Goal: Information Seeking & Learning: Compare options

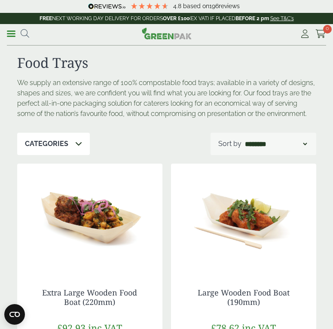
click at [6, 30] on div "**********" at bounding box center [166, 34] width 333 height 21
click at [11, 34] on span at bounding box center [11, 33] width 9 height 1
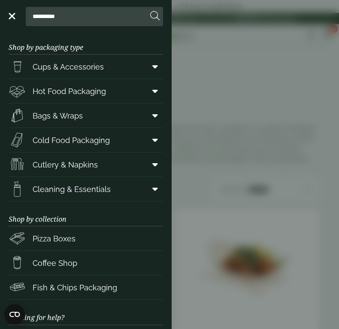
click at [154, 116] on span at bounding box center [153, 115] width 19 height 16
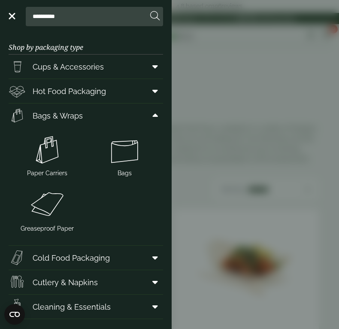
click at [152, 94] on icon at bounding box center [155, 91] width 6 height 9
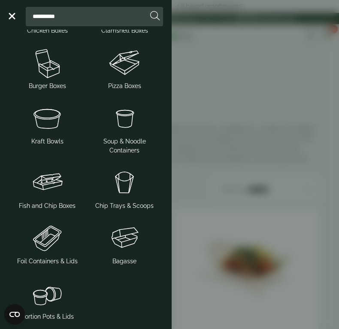
scroll to position [215, 0]
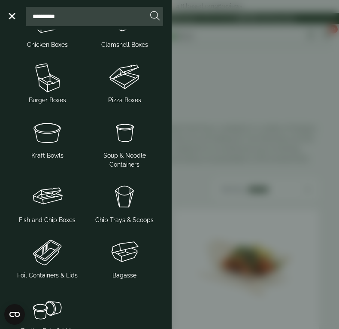
click at [39, 83] on img at bounding box center [47, 77] width 70 height 34
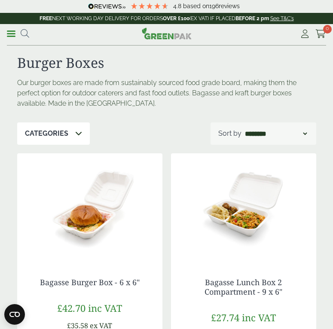
click at [14, 37] on link "Menu" at bounding box center [11, 33] width 9 height 9
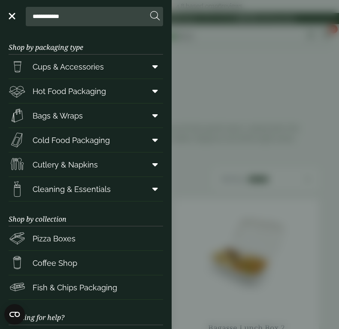
click at [152, 112] on span at bounding box center [153, 115] width 19 height 16
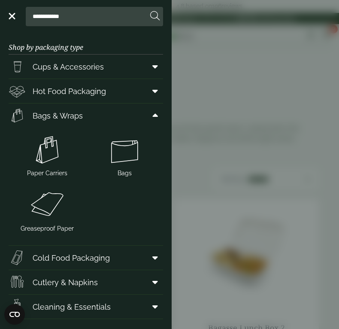
click at [121, 145] on img at bounding box center [124, 150] width 70 height 34
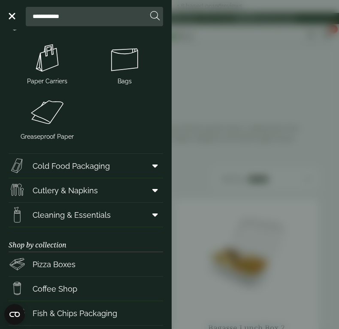
scroll to position [86, 0]
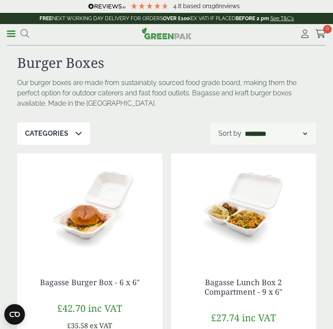
click at [11, 36] on link "Menu" at bounding box center [11, 33] width 9 height 9
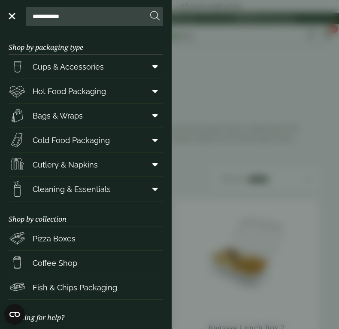
click at [152, 67] on icon at bounding box center [155, 66] width 6 height 9
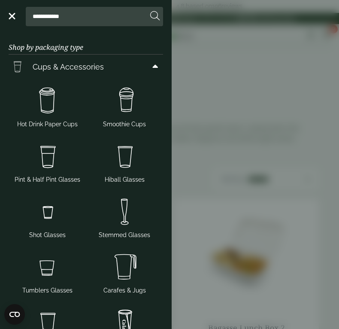
click at [46, 106] on img at bounding box center [47, 101] width 70 height 34
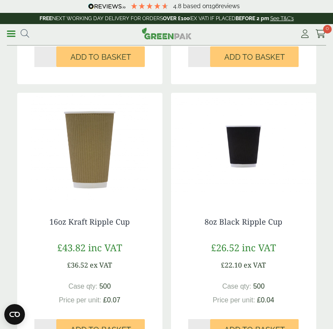
scroll to position [43, 0]
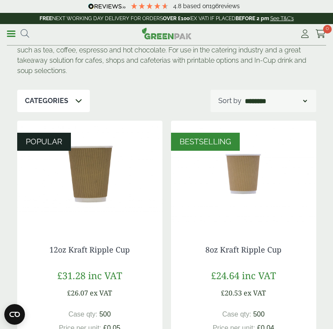
click at [298, 103] on select "**********" at bounding box center [275, 101] width 65 height 10
click at [243, 96] on select "**********" at bounding box center [275, 101] width 65 height 10
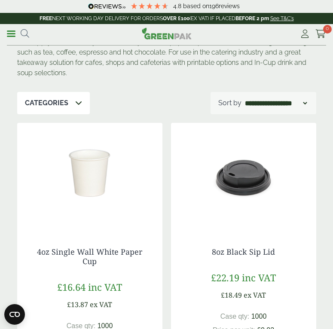
scroll to position [0, 0]
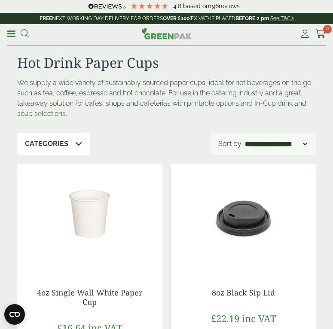
click at [297, 139] on select "**********" at bounding box center [275, 144] width 65 height 10
select select "**********"
click at [243, 139] on select "**********" at bounding box center [275, 144] width 65 height 10
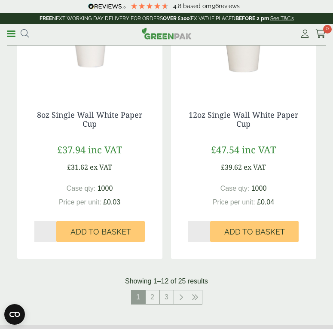
scroll to position [1674, 0]
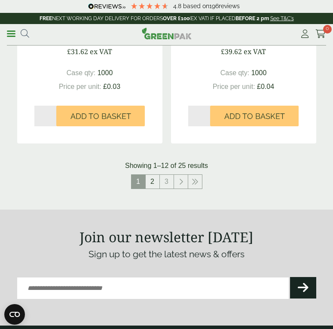
click at [148, 184] on link "2" at bounding box center [152, 182] width 14 height 14
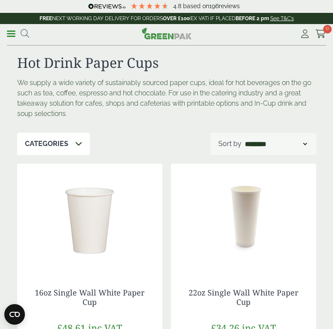
click at [12, 37] on li "Menu" at bounding box center [11, 34] width 9 height 9
click at [12, 36] on link "Menu" at bounding box center [11, 33] width 9 height 9
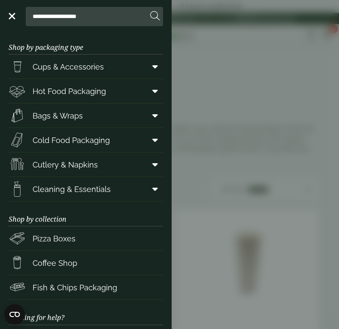
click at [152, 91] on icon at bounding box center [155, 91] width 6 height 9
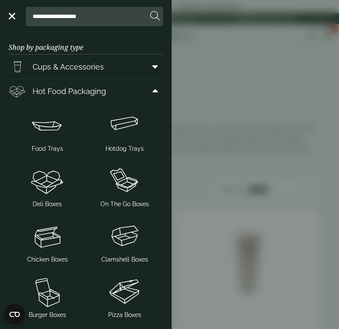
scroll to position [43, 0]
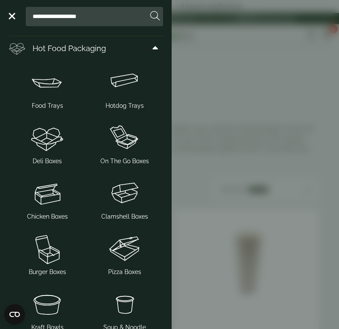
click at [51, 134] on img at bounding box center [47, 138] width 70 height 34
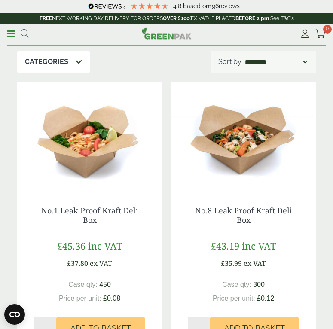
scroll to position [86, 0]
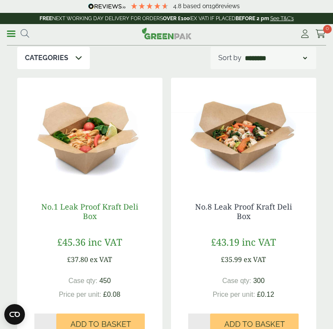
click at [87, 210] on link "No.1 Leak Proof Kraft Deli Box" at bounding box center [89, 211] width 97 height 20
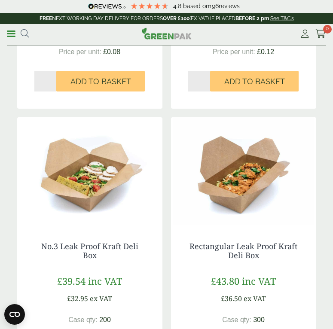
scroll to position [343, 0]
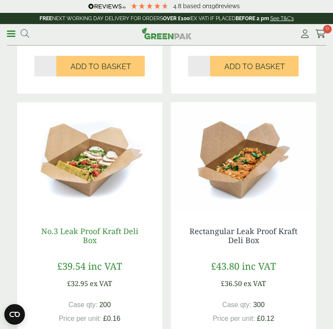
click at [91, 227] on link "No.3 Leak Proof Kraft Deli Box" at bounding box center [89, 236] width 97 height 20
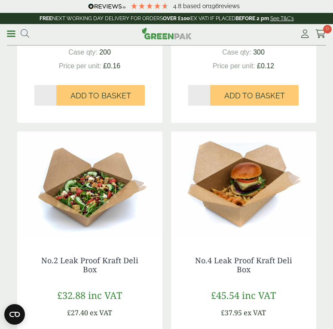
scroll to position [644, 0]
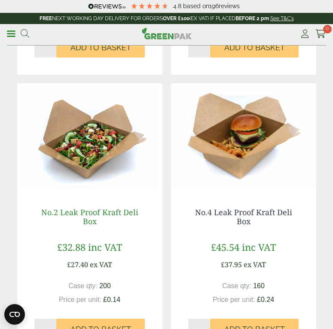
click at [111, 211] on link "No.2 Leak Proof Kraft Deli Box" at bounding box center [89, 217] width 97 height 20
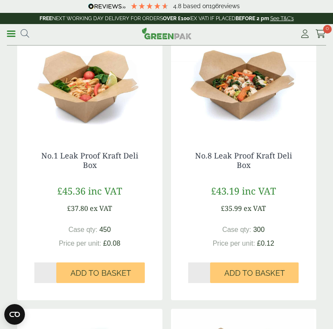
scroll to position [129, 0]
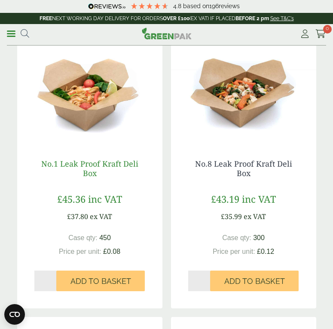
click at [106, 166] on link "No.1 Leak Proof Kraft Deli Box" at bounding box center [89, 168] width 97 height 20
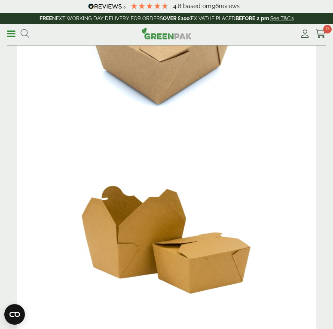
scroll to position [472, 0]
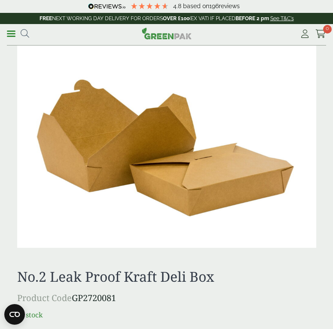
scroll to position [472, 0]
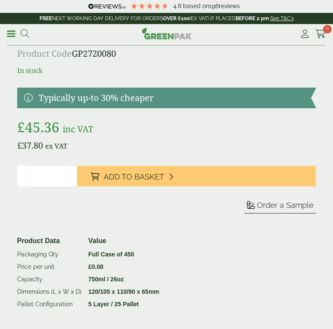
scroll to position [858, 0]
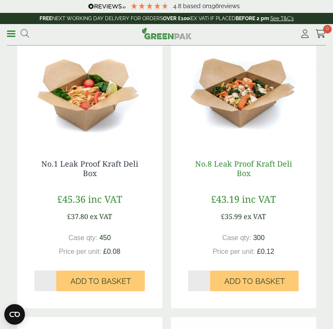
click at [242, 163] on link "No.8 Leak Proof Kraft Deli Box" at bounding box center [243, 168] width 97 height 20
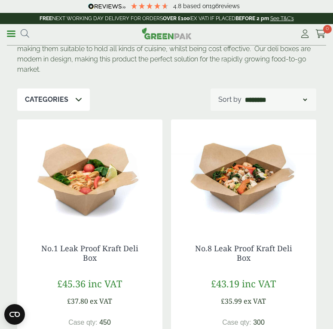
scroll to position [86, 0]
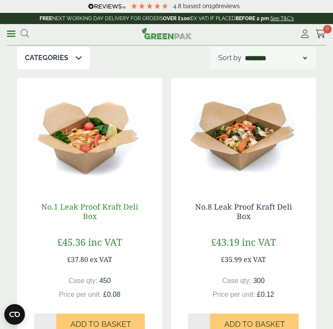
click at [107, 204] on link "No.1 Leak Proof Kraft Deli Box" at bounding box center [89, 211] width 97 height 20
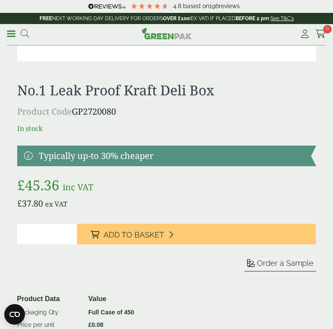
scroll to position [858, 0]
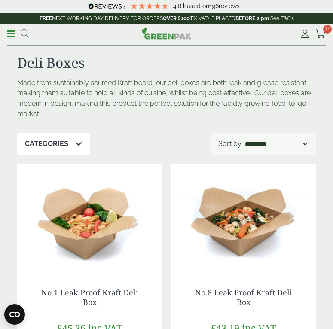
click at [4, 38] on div "**********" at bounding box center [166, 34] width 333 height 21
click at [8, 36] on link "Menu" at bounding box center [11, 33] width 9 height 9
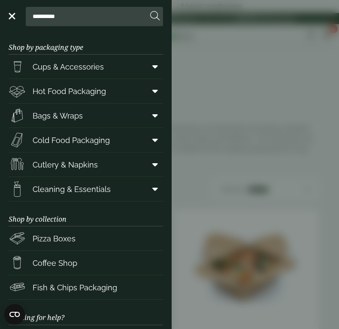
scroll to position [79, 0]
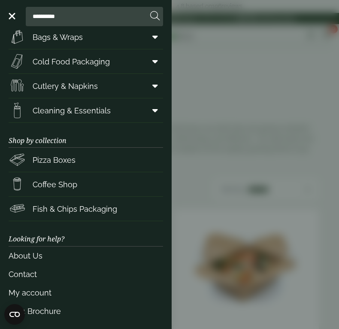
click at [109, 213] on span "Fish & Chips Packaging" at bounding box center [75, 209] width 85 height 12
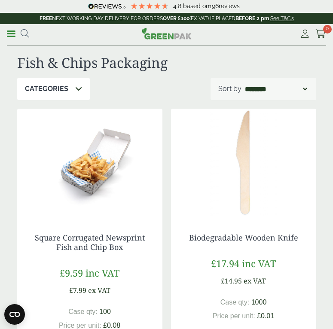
click at [20, 42] on div "**********" at bounding box center [166, 34] width 319 height 21
click at [31, 38] on div "**********" at bounding box center [47, 33] width 80 height 12
click at [24, 33] on icon at bounding box center [25, 33] width 9 height 9
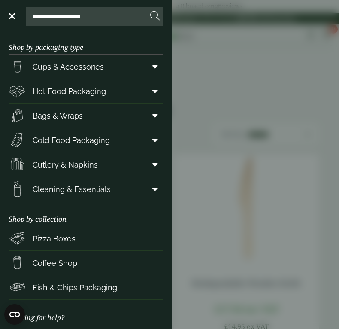
click at [100, 20] on input "**********" at bounding box center [88, 16] width 118 height 18
click at [125, 20] on input "**********" at bounding box center [88, 16] width 118 height 18
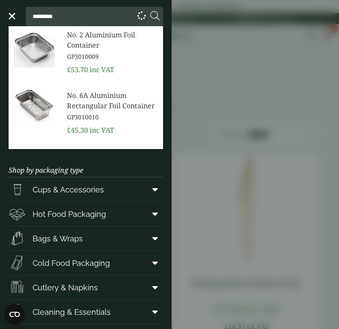
type input "*********"
click at [150, 11] on button at bounding box center [154, 16] width 9 height 11
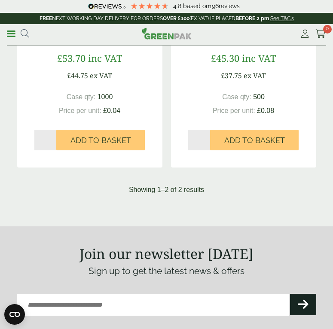
scroll to position [86, 0]
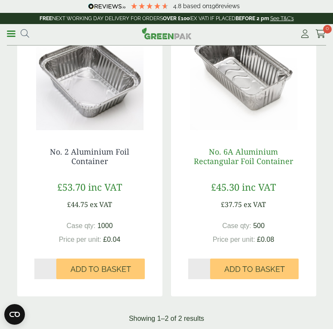
click at [244, 155] on link "No. 6A Aluminium Rectangular Foil Container" at bounding box center [243, 156] width 99 height 20
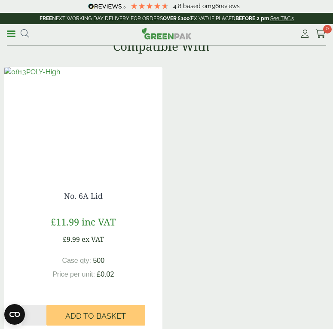
scroll to position [858, 0]
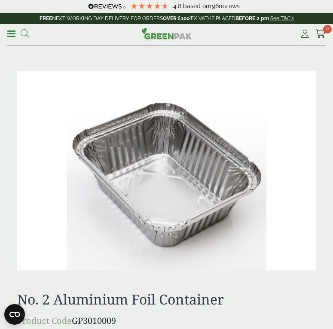
click at [23, 34] on icon at bounding box center [25, 33] width 9 height 9
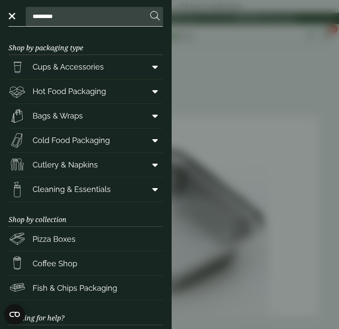
type input "*********"
click at [150, 11] on button at bounding box center [154, 16] width 9 height 11
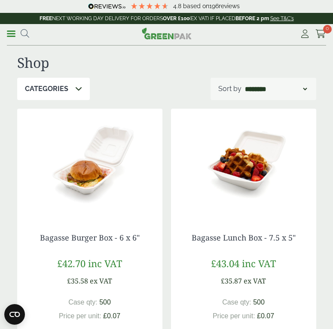
scroll to position [86, 0]
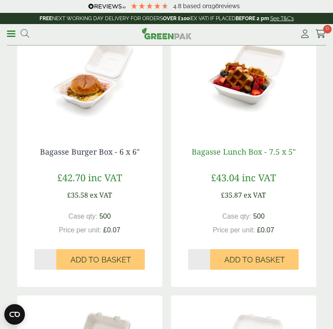
click at [251, 151] on link "Bagasse Lunch Box - 7.5 x 5"" at bounding box center [243, 151] width 104 height 10
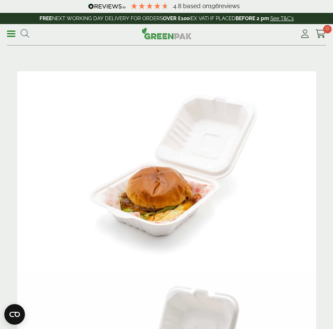
click at [12, 34] on link "Menu" at bounding box center [11, 33] width 9 height 9
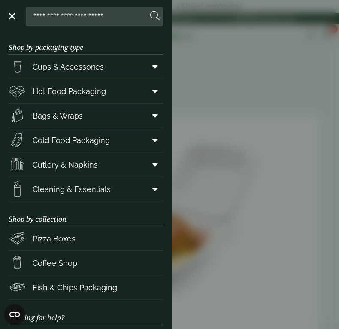
click at [152, 66] on icon at bounding box center [155, 66] width 6 height 9
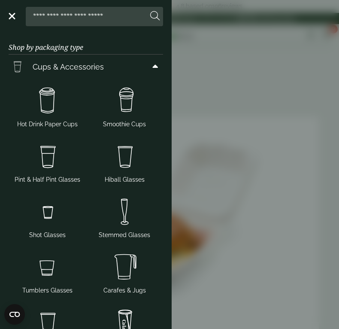
click at [152, 64] on icon at bounding box center [155, 66] width 6 height 9
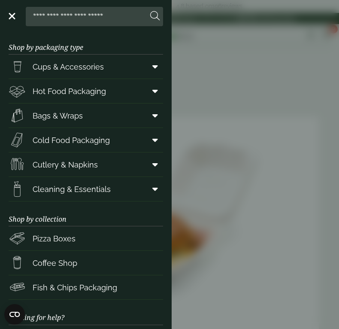
click at [144, 92] on span at bounding box center [153, 91] width 19 height 16
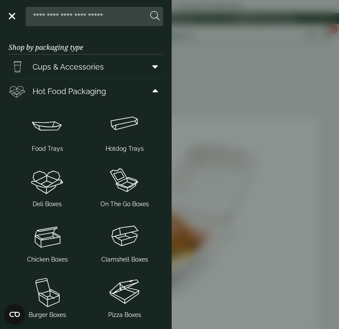
click at [144, 83] on span at bounding box center [153, 91] width 19 height 16
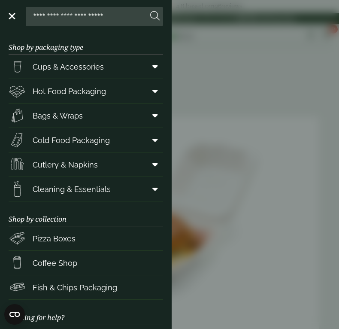
click at [136, 115] on link "Bags & Wraps" at bounding box center [86, 115] width 154 height 24
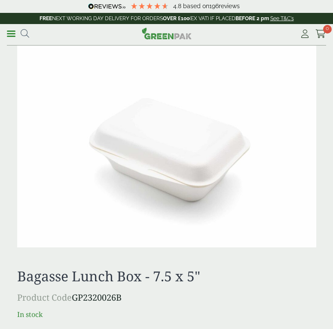
scroll to position [257, 0]
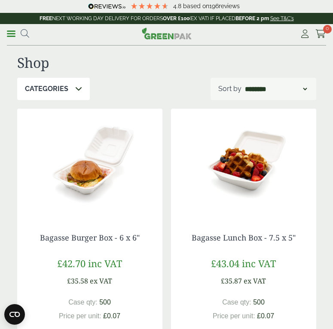
scroll to position [86, 0]
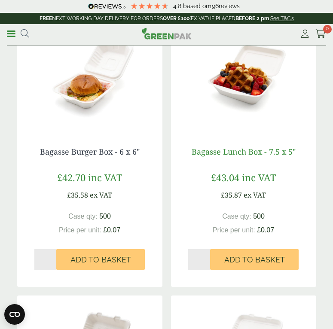
click at [254, 150] on link "Bagasse Lunch Box - 7.5 x 5"" at bounding box center [243, 151] width 104 height 10
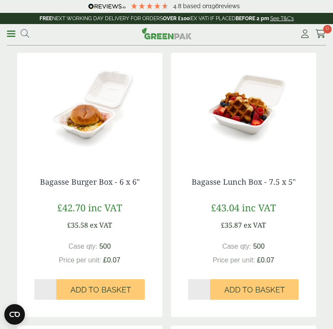
scroll to position [42, 0]
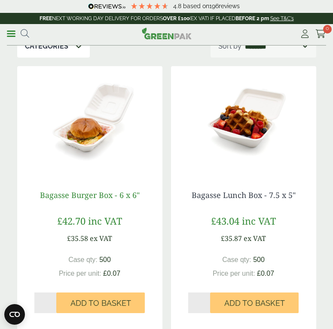
click at [121, 196] on link "Bagasse Burger Box - 6 x 6"" at bounding box center [90, 195] width 100 height 10
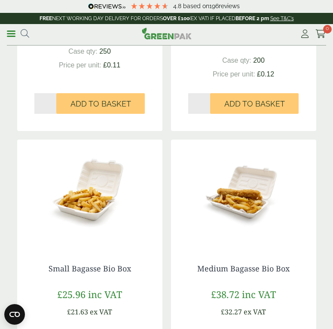
scroll to position [557, 0]
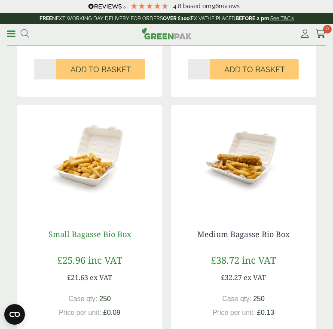
click at [117, 233] on link "Small Bagasse Bio Box" at bounding box center [89, 234] width 82 height 10
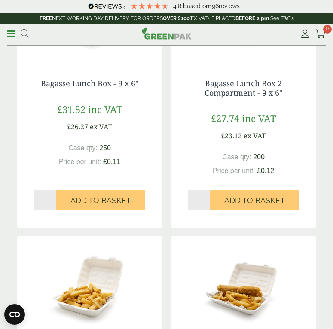
scroll to position [343, 0]
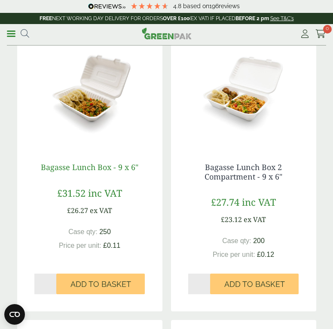
click at [126, 167] on link "Bagasse Lunch Box - 9 x 6"" at bounding box center [89, 167] width 97 height 10
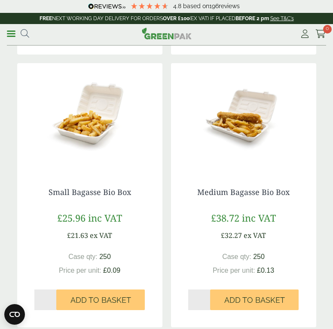
scroll to position [600, 0]
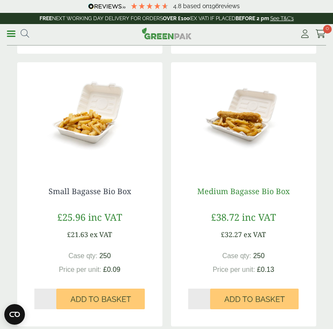
click at [263, 192] on link "Medium Bagasse Bio Box" at bounding box center [243, 191] width 92 height 10
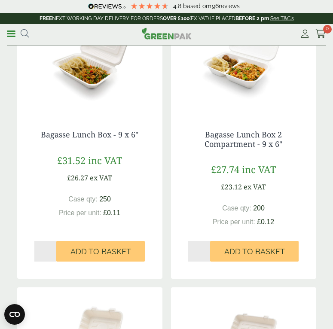
scroll to position [300, 0]
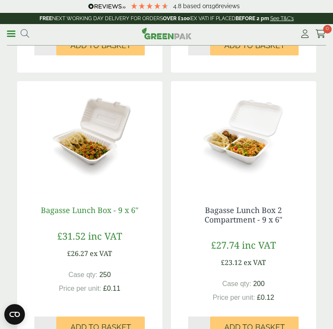
click at [125, 212] on link "Bagasse Lunch Box - 9 x 6"" at bounding box center [89, 210] width 97 height 10
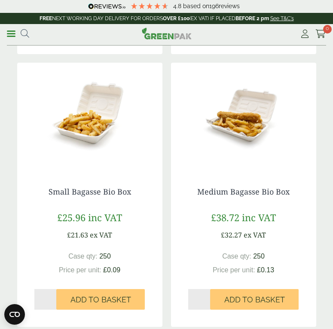
scroll to position [600, 0]
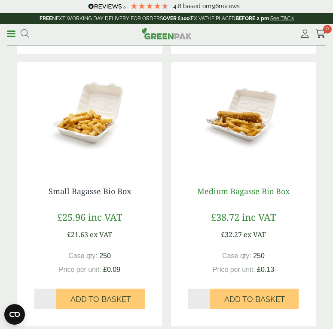
click at [252, 192] on link "Medium Bagasse Bio Box" at bounding box center [243, 191] width 92 height 10
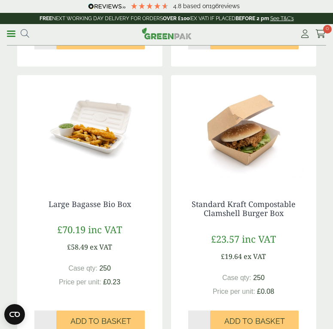
scroll to position [858, 0]
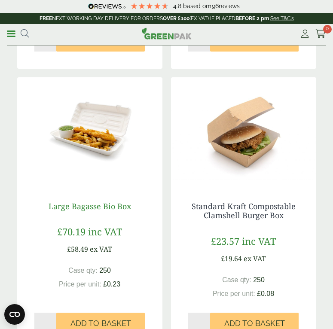
click at [109, 203] on link "Large Bagasse Bio Box" at bounding box center [89, 206] width 82 height 10
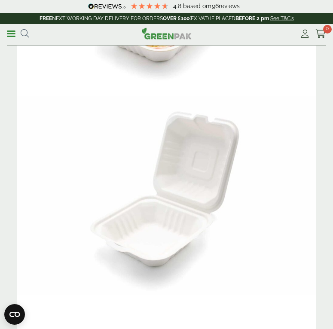
scroll to position [129, 0]
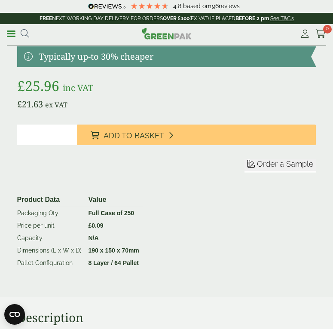
scroll to position [772, 0]
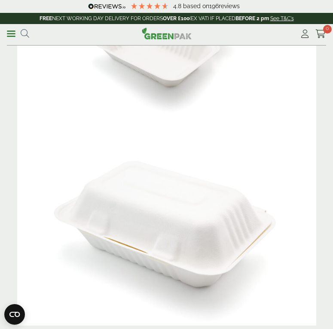
scroll to position [558, 0]
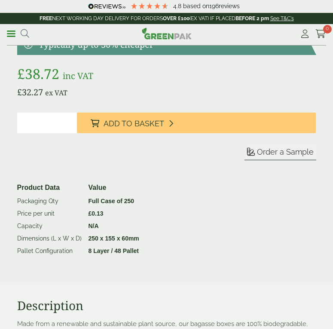
scroll to position [772, 0]
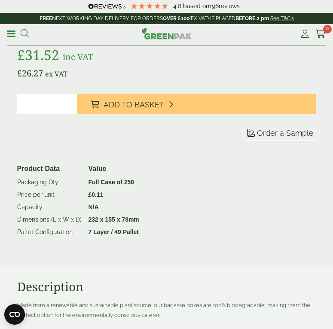
scroll to position [644, 0]
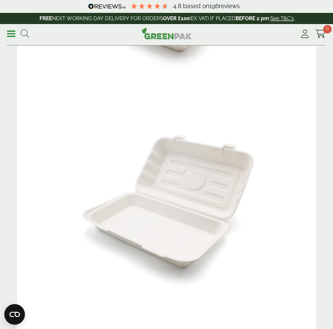
scroll to position [86, 0]
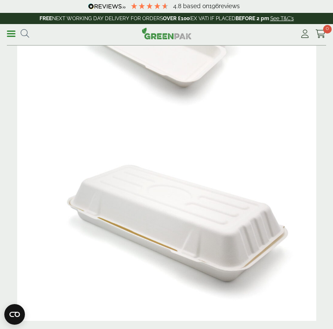
scroll to position [343, 0]
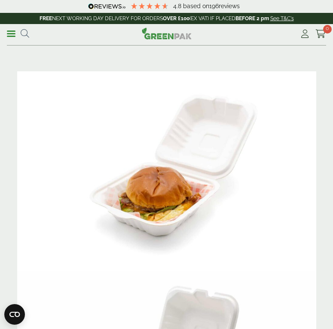
click at [8, 33] on span at bounding box center [11, 33] width 9 height 1
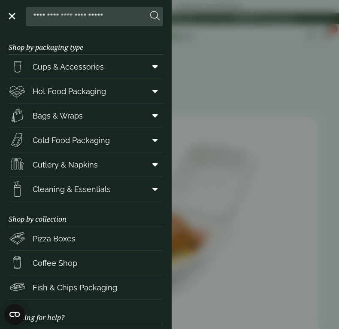
click at [152, 112] on icon at bounding box center [155, 115] width 6 height 9
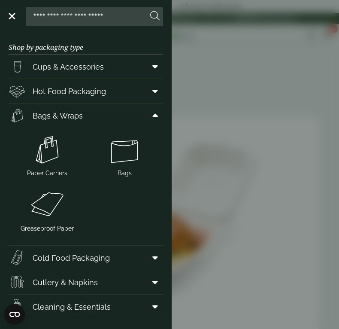
click at [152, 112] on icon at bounding box center [155, 115] width 6 height 9
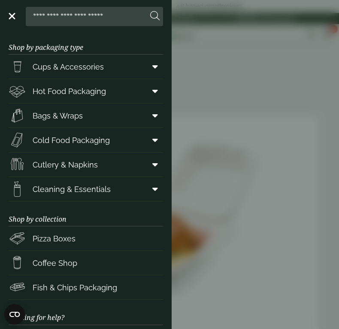
click at [152, 138] on icon at bounding box center [155, 140] width 6 height 9
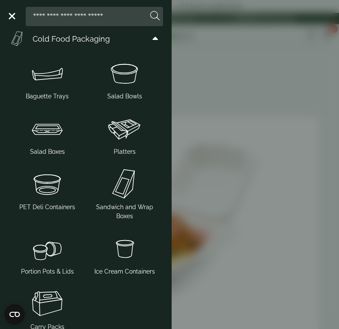
scroll to position [86, 0]
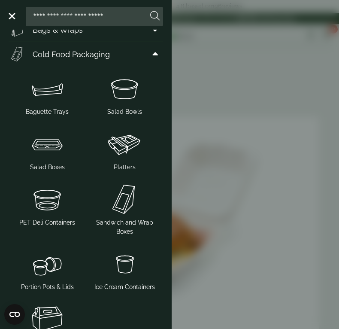
click at [152, 54] on icon at bounding box center [155, 54] width 6 height 9
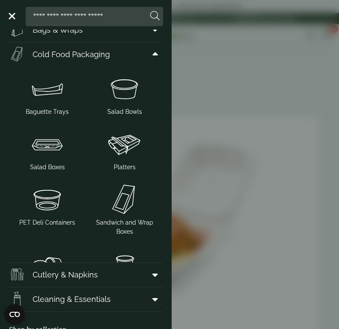
scroll to position [79, 0]
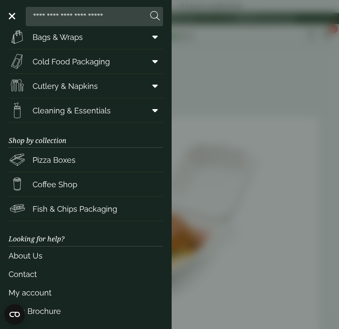
click at [152, 86] on icon at bounding box center [155, 86] width 6 height 9
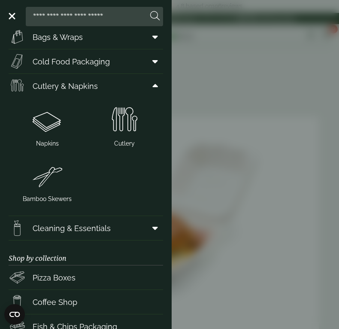
click at [152, 86] on icon at bounding box center [155, 86] width 6 height 9
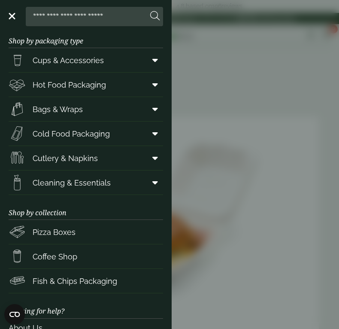
scroll to position [0, 0]
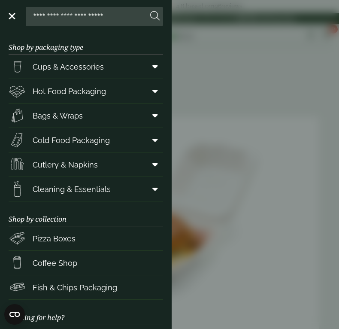
click at [152, 67] on span at bounding box center [153, 66] width 19 height 16
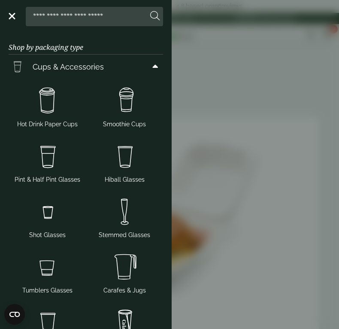
click at [144, 68] on span at bounding box center [153, 66] width 19 height 16
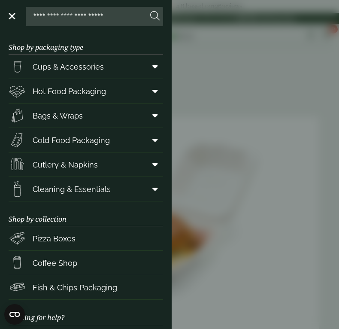
click at [152, 87] on icon at bounding box center [155, 91] width 6 height 9
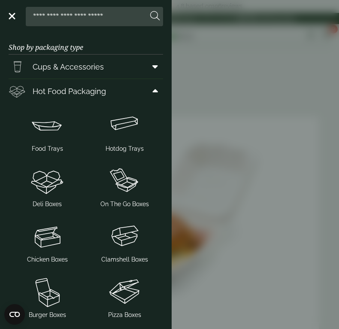
click at [152, 87] on icon at bounding box center [155, 91] width 6 height 9
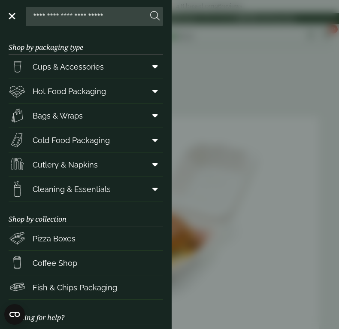
click at [148, 194] on span at bounding box center [153, 189] width 19 height 16
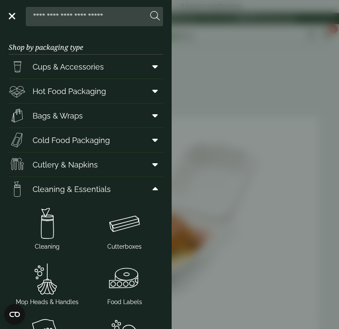
click at [152, 193] on icon at bounding box center [155, 189] width 6 height 9
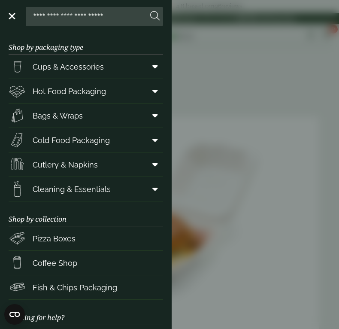
click at [152, 165] on icon at bounding box center [155, 164] width 6 height 9
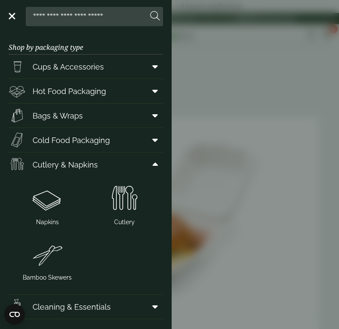
click at [152, 164] on icon at bounding box center [155, 164] width 6 height 9
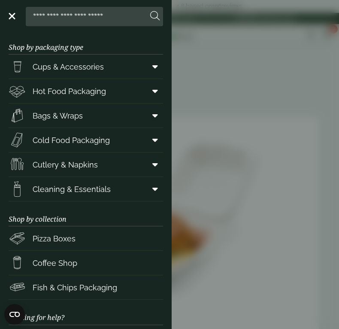
click at [152, 115] on icon at bounding box center [155, 115] width 6 height 9
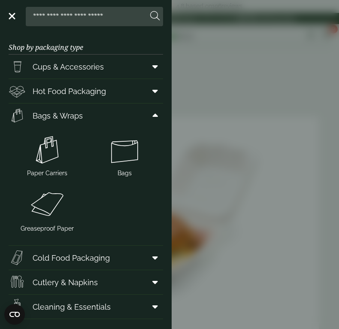
click at [152, 115] on icon at bounding box center [155, 115] width 6 height 9
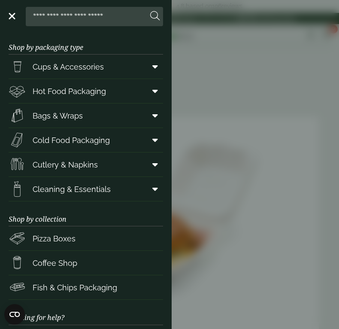
click at [150, 97] on span at bounding box center [153, 91] width 19 height 16
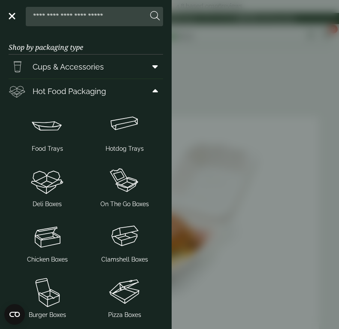
click at [150, 96] on span at bounding box center [153, 91] width 19 height 16
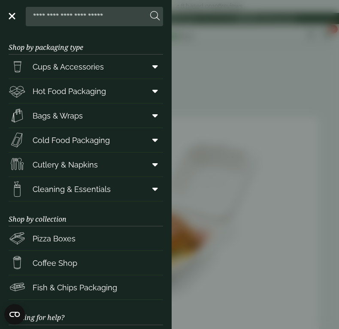
click at [152, 66] on icon at bounding box center [155, 66] width 6 height 9
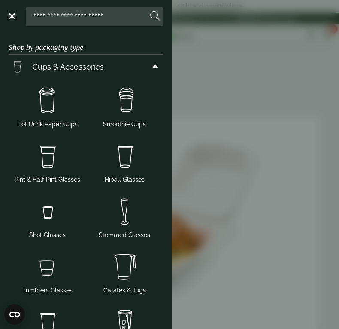
click at [152, 69] on icon at bounding box center [155, 66] width 6 height 9
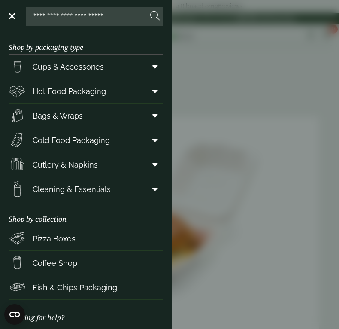
click at [152, 164] on icon at bounding box center [155, 164] width 6 height 9
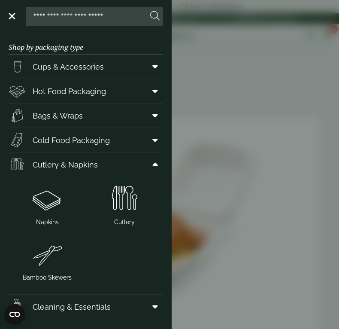
click at [152, 164] on icon at bounding box center [155, 164] width 6 height 9
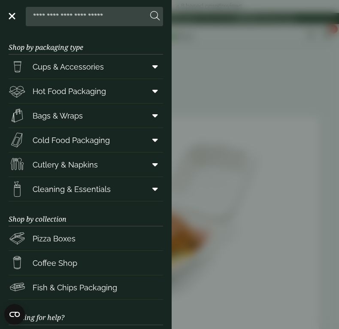
click at [154, 190] on span at bounding box center [153, 189] width 19 height 16
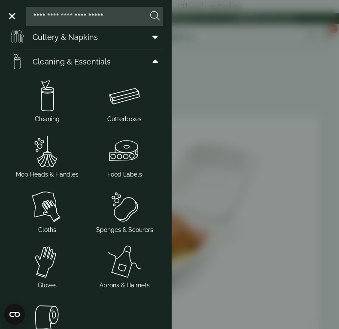
scroll to position [86, 0]
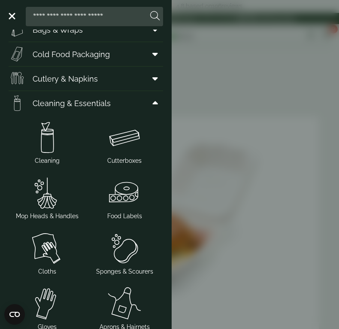
click at [152, 106] on icon at bounding box center [155, 103] width 6 height 9
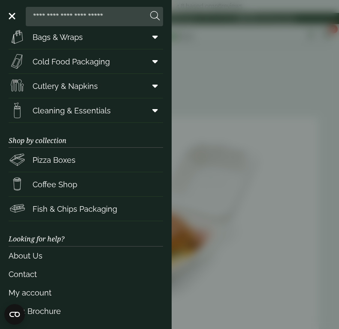
scroll to position [79, 0]
click at [152, 87] on icon at bounding box center [155, 86] width 6 height 9
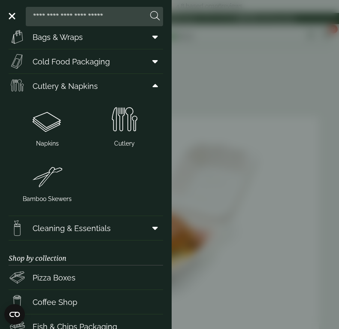
click at [152, 87] on icon at bounding box center [155, 86] width 6 height 9
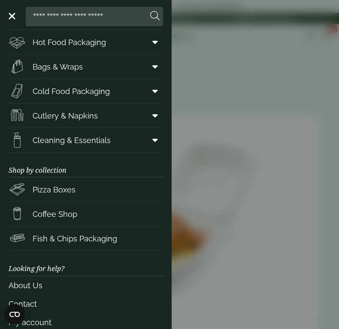
scroll to position [36, 0]
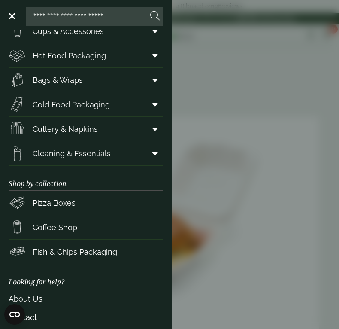
click at [152, 101] on icon at bounding box center [155, 104] width 6 height 9
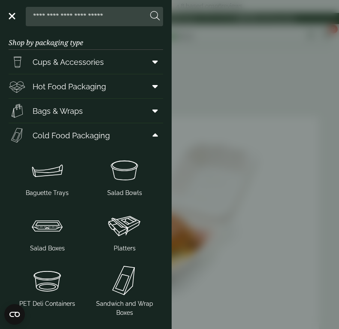
scroll to position [0, 0]
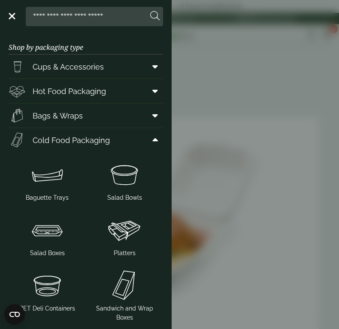
click at [152, 138] on icon at bounding box center [155, 140] width 6 height 9
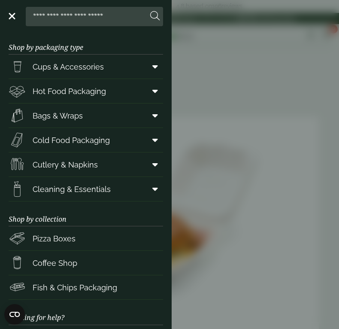
click at [152, 118] on icon at bounding box center [155, 115] width 6 height 9
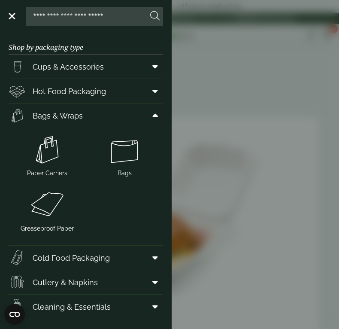
click at [152, 118] on icon at bounding box center [155, 115] width 6 height 9
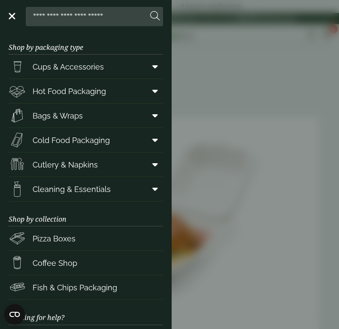
click at [152, 93] on icon at bounding box center [155, 91] width 6 height 9
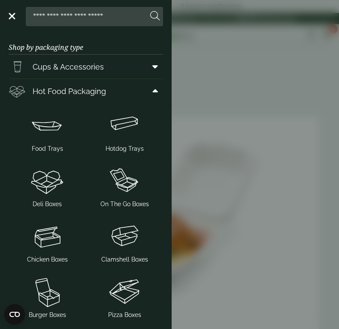
click at [152, 93] on icon at bounding box center [155, 91] width 6 height 9
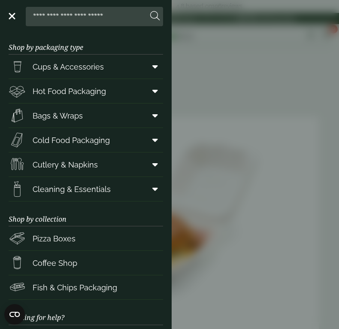
click at [152, 65] on icon at bounding box center [155, 66] width 6 height 9
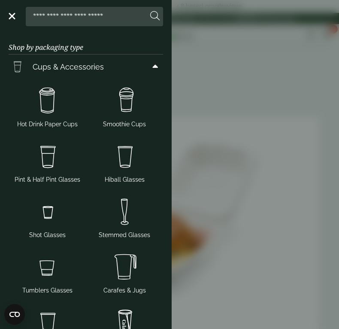
click at [152, 67] on icon at bounding box center [155, 66] width 6 height 9
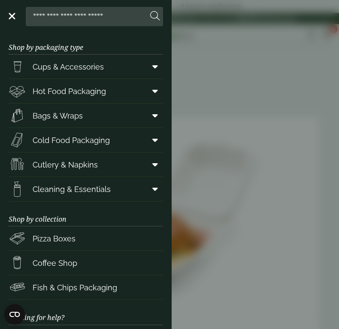
click at [152, 68] on icon at bounding box center [155, 66] width 6 height 9
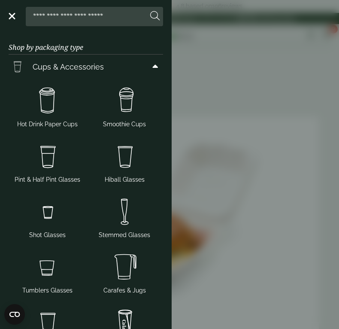
click at [152, 68] on icon at bounding box center [155, 66] width 6 height 9
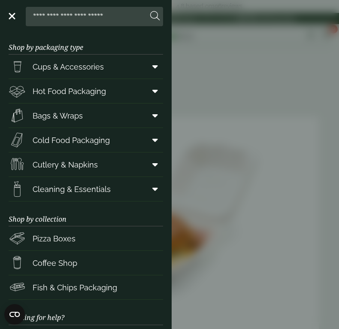
click at [151, 94] on span at bounding box center [153, 91] width 19 height 16
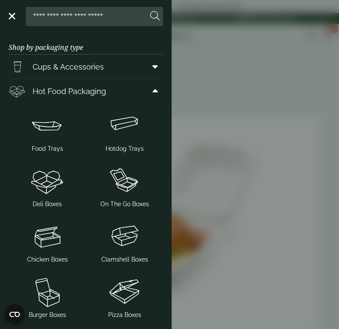
click at [152, 92] on icon at bounding box center [155, 91] width 6 height 9
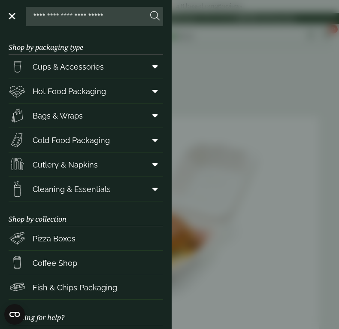
click at [151, 118] on span at bounding box center [153, 115] width 19 height 16
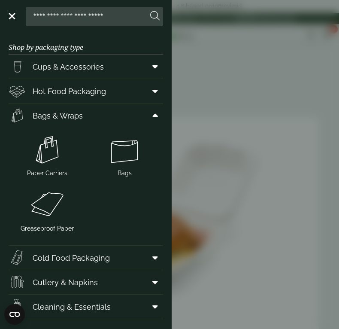
click at [152, 118] on icon at bounding box center [155, 115] width 6 height 9
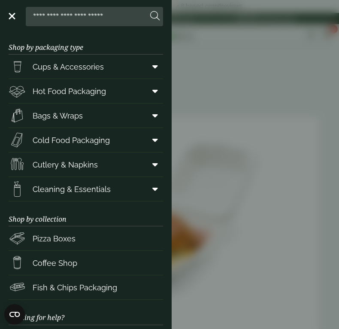
click at [152, 137] on icon at bounding box center [155, 140] width 6 height 9
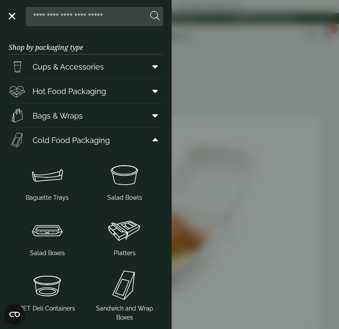
click at [152, 137] on icon at bounding box center [155, 140] width 6 height 9
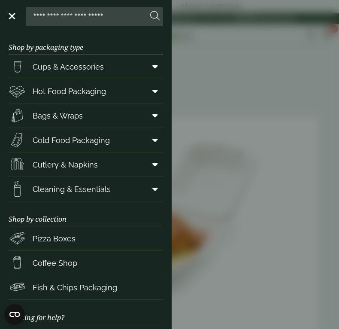
click at [152, 165] on icon at bounding box center [155, 164] width 6 height 9
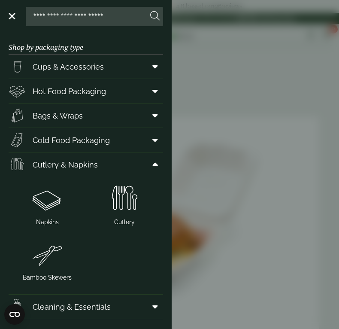
click at [152, 164] on span at bounding box center [153, 164] width 19 height 16
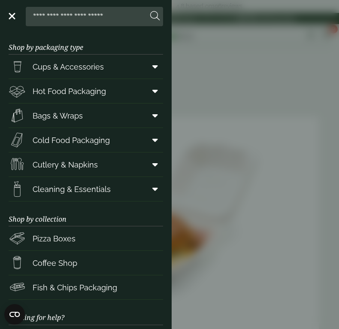
click at [152, 191] on icon at bounding box center [155, 189] width 6 height 9
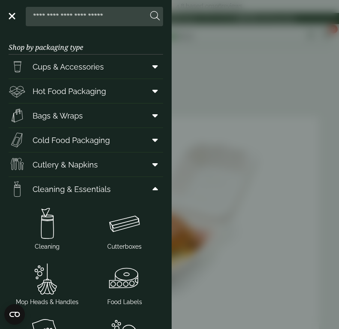
click at [152, 191] on icon at bounding box center [155, 189] width 6 height 9
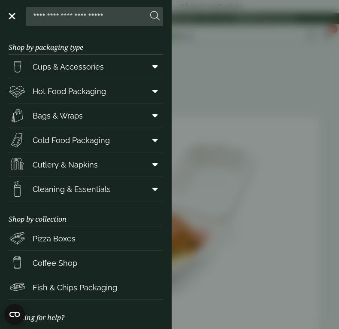
click at [152, 168] on icon at bounding box center [155, 164] width 6 height 9
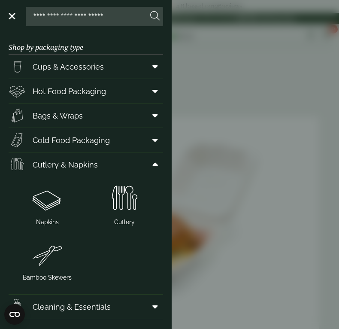
click at [152, 168] on icon at bounding box center [155, 164] width 6 height 9
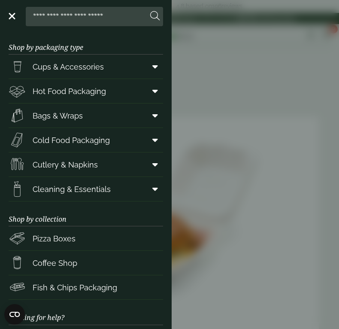
click at [152, 138] on icon at bounding box center [155, 140] width 6 height 9
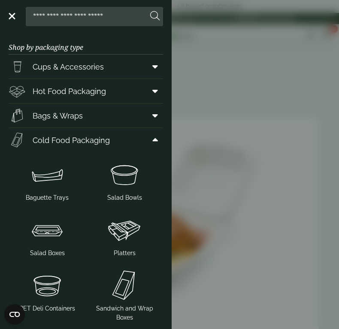
click at [152, 116] on icon at bounding box center [155, 115] width 6 height 9
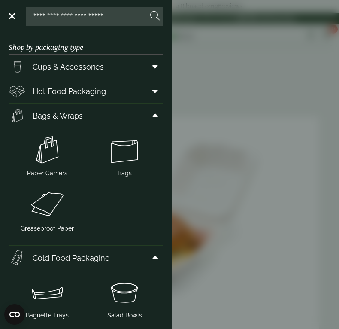
click at [152, 119] on icon at bounding box center [155, 115] width 6 height 9
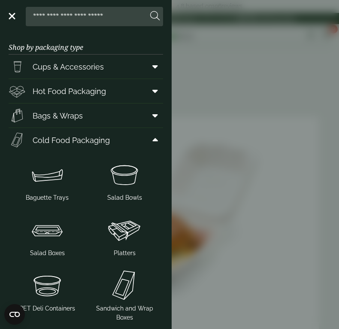
click at [152, 144] on icon at bounding box center [155, 140] width 6 height 9
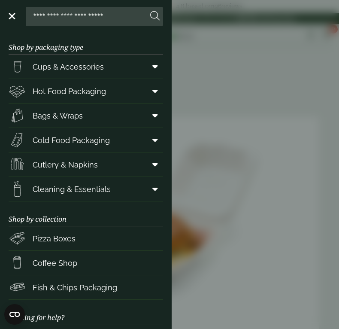
click at [154, 164] on span at bounding box center [153, 164] width 19 height 16
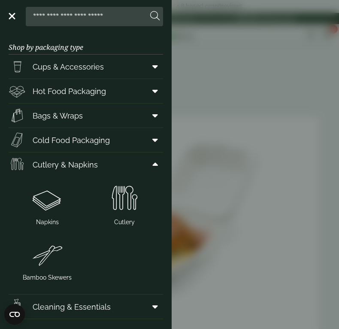
click at [154, 166] on span at bounding box center [153, 164] width 19 height 16
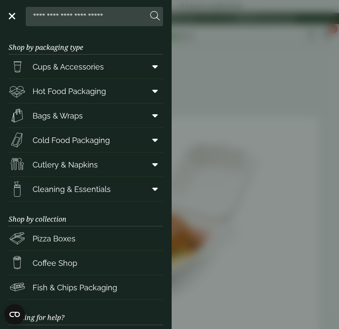
click at [152, 95] on icon at bounding box center [155, 91] width 6 height 9
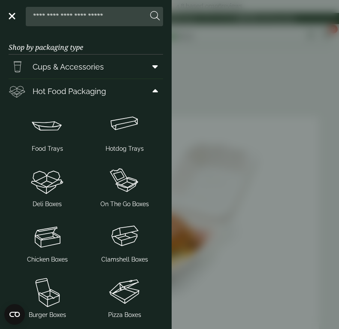
click at [152, 90] on icon at bounding box center [155, 91] width 6 height 9
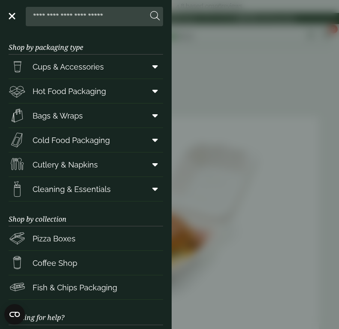
click at [152, 112] on icon at bounding box center [155, 115] width 6 height 9
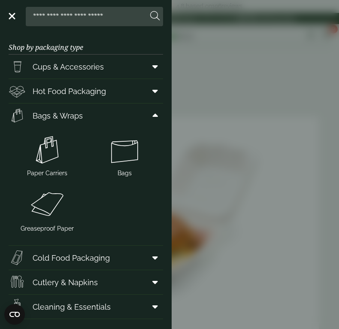
click at [152, 112] on icon at bounding box center [155, 115] width 6 height 9
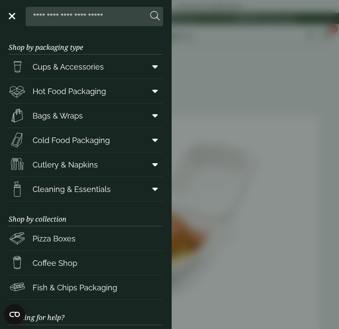
click at [154, 90] on span at bounding box center [153, 91] width 19 height 16
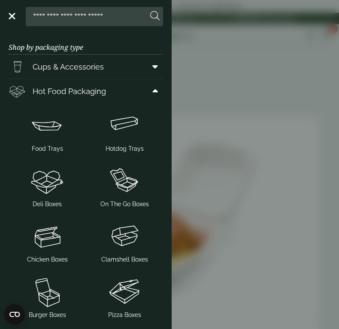
click at [152, 89] on icon at bounding box center [155, 91] width 6 height 9
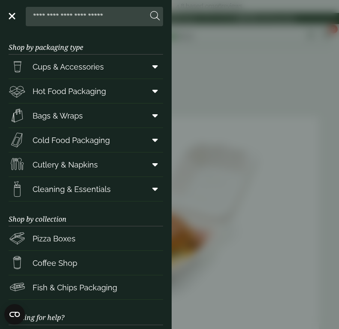
click at [152, 68] on icon at bounding box center [155, 66] width 6 height 9
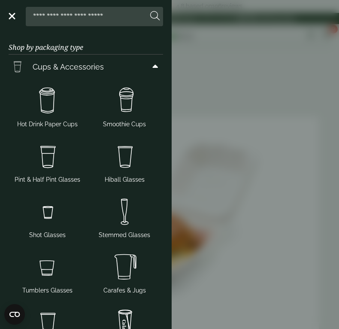
click at [152, 68] on icon at bounding box center [155, 66] width 6 height 9
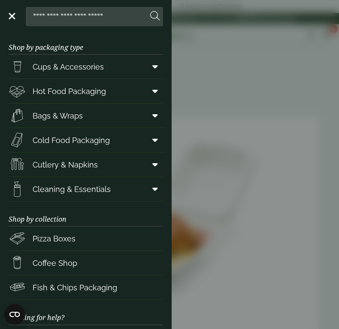
click at [152, 95] on icon at bounding box center [155, 91] width 6 height 9
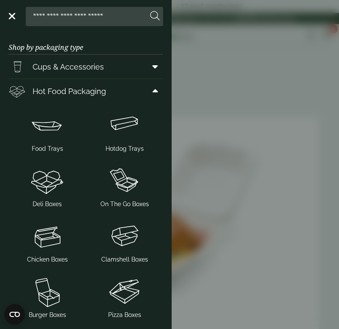
click at [152, 95] on icon at bounding box center [155, 91] width 6 height 9
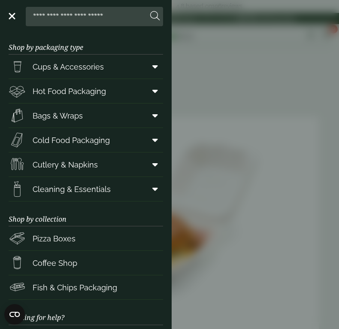
click at [152, 115] on icon at bounding box center [155, 115] width 6 height 9
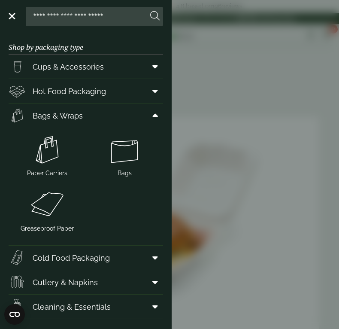
click at [152, 115] on icon at bounding box center [155, 115] width 6 height 9
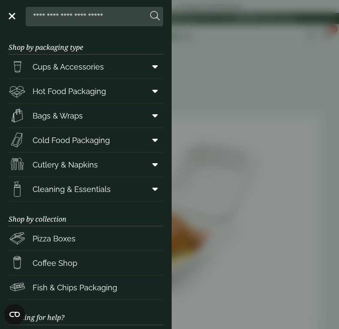
click at [152, 140] on icon at bounding box center [155, 140] width 6 height 9
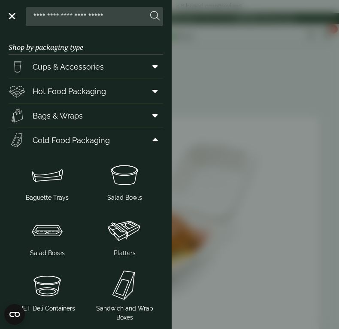
click at [152, 140] on icon at bounding box center [155, 140] width 6 height 9
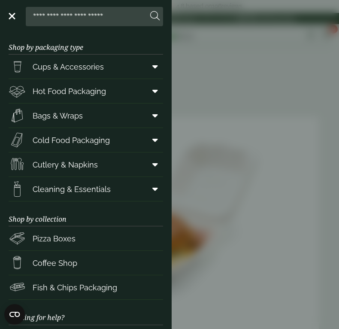
click at [152, 165] on icon at bounding box center [155, 164] width 6 height 9
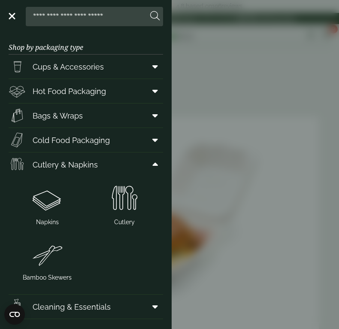
click at [152, 165] on icon at bounding box center [155, 164] width 6 height 9
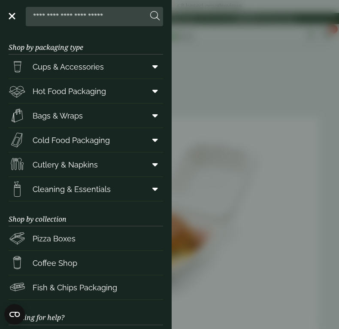
click at [145, 165] on span at bounding box center [153, 164] width 19 height 16
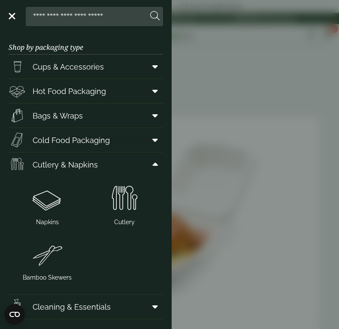
click at [152, 139] on span at bounding box center [153, 140] width 19 height 16
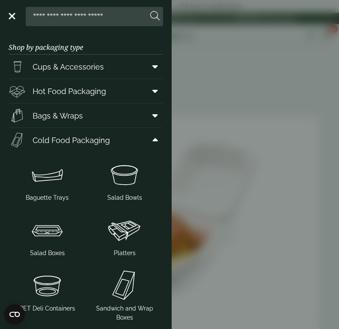
click at [153, 141] on span at bounding box center [153, 140] width 19 height 16
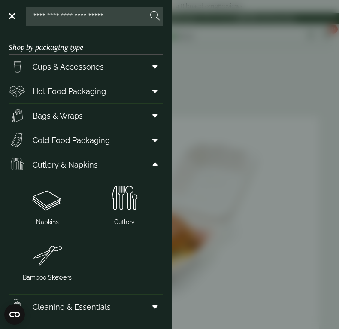
click at [152, 67] on icon at bounding box center [155, 66] width 6 height 9
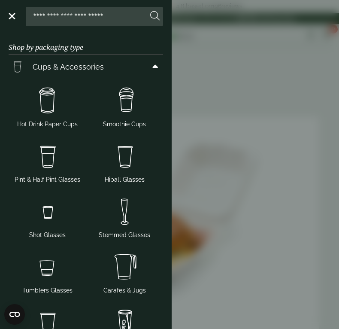
click at [152, 63] on icon at bounding box center [155, 66] width 6 height 9
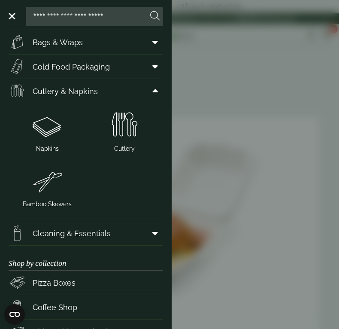
scroll to position [24, 0]
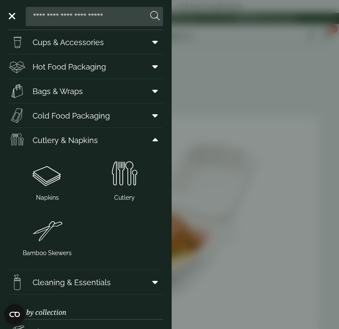
click at [55, 142] on span "Cutlery & Napkins" at bounding box center [65, 140] width 65 height 12
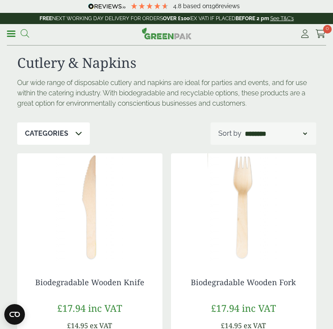
click at [28, 32] on icon at bounding box center [25, 33] width 9 height 9
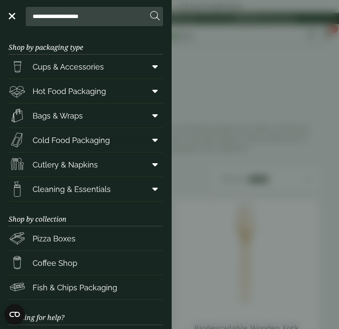
click at [96, 12] on input "**********" at bounding box center [88, 16] width 118 height 18
drag, startPoint x: 96, startPoint y: 12, endPoint x: 18, endPoint y: 15, distance: 77.3
click at [18, 15] on div "**********" at bounding box center [86, 16] width 154 height 19
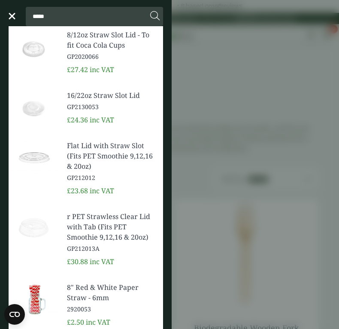
type input "*****"
click at [150, 11] on button at bounding box center [154, 16] width 9 height 11
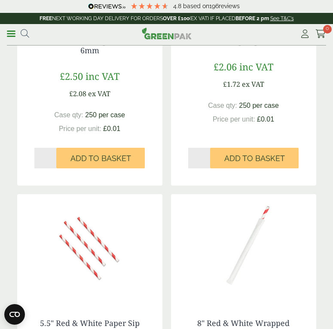
scroll to position [644, 0]
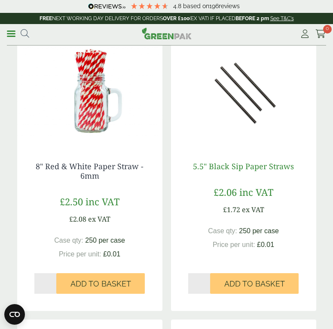
click at [266, 167] on link "5.5" Black Sip Paper Straws" at bounding box center [243, 166] width 101 height 10
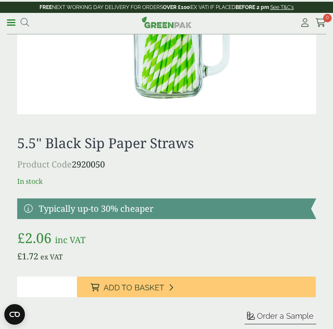
scroll to position [343, 0]
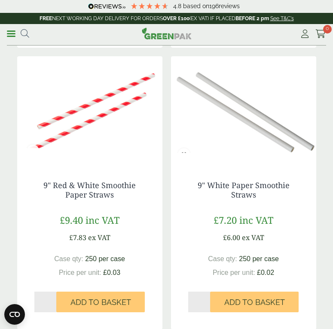
scroll to position [1545, 0]
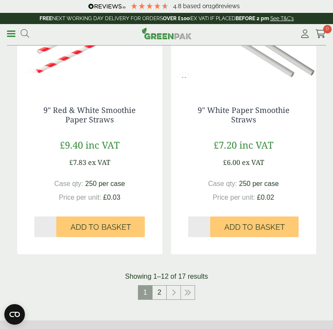
click at [161, 294] on link "2" at bounding box center [159, 292] width 14 height 14
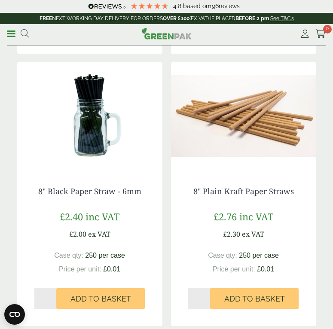
scroll to position [343, 0]
